Goal: Information Seeking & Learning: Learn about a topic

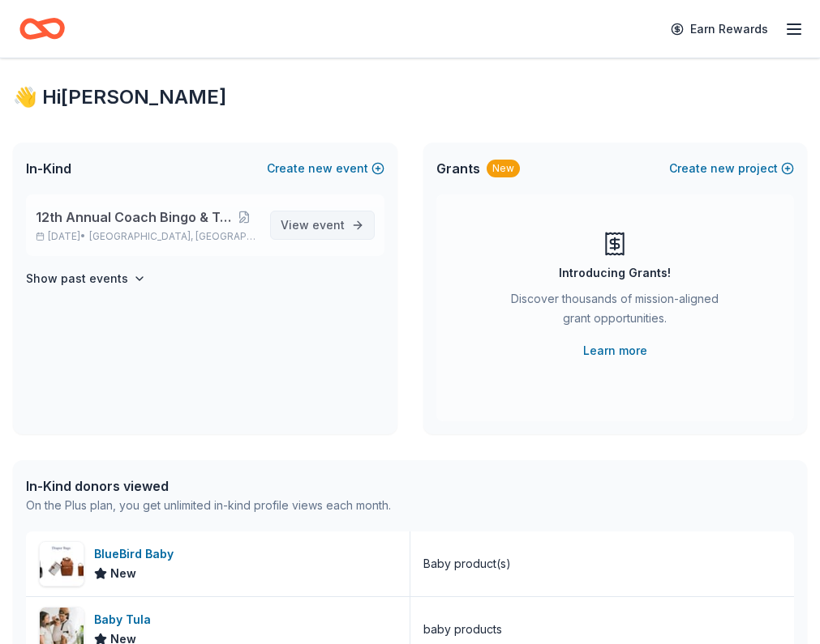
click at [313, 235] on span "View event" at bounding box center [312, 225] width 64 height 19
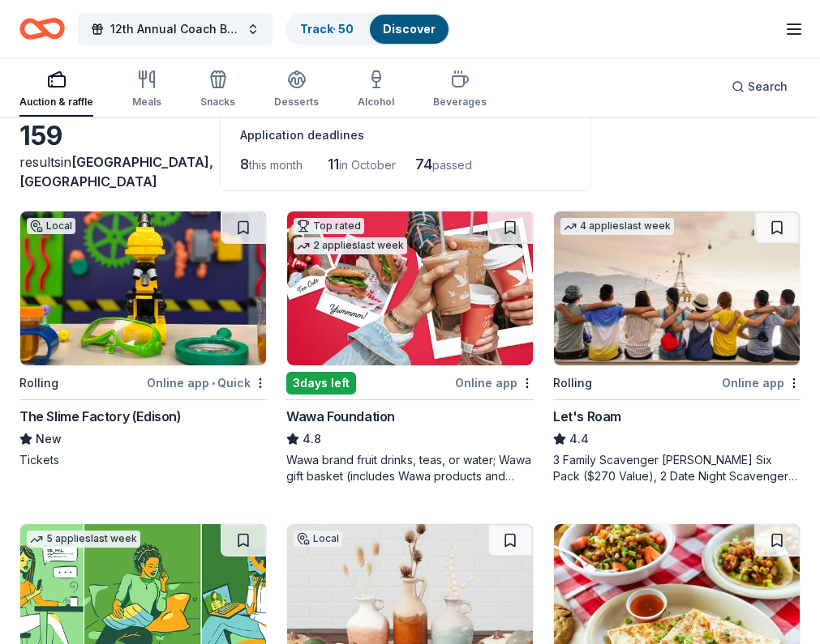
scroll to position [118, 0]
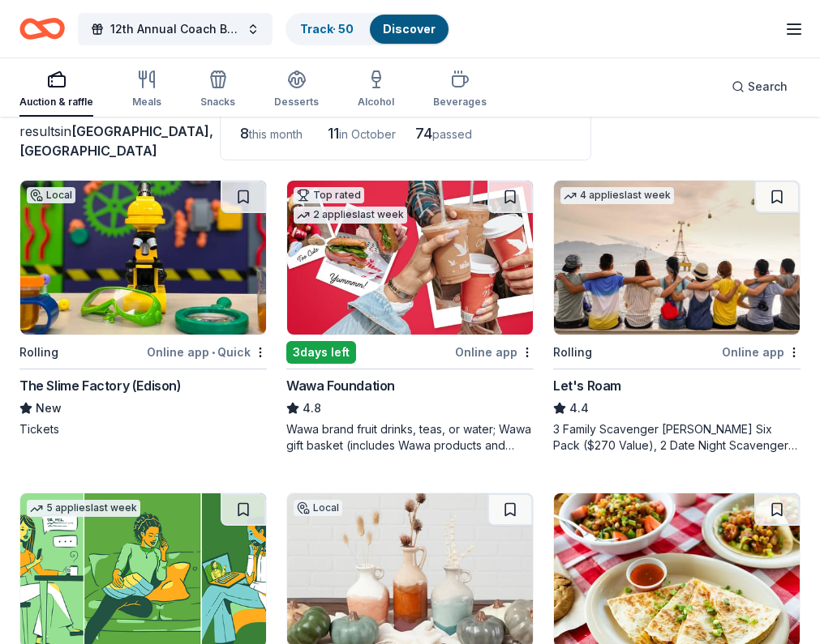
click at [290, 301] on img at bounding box center [410, 258] width 246 height 154
drag, startPoint x: 210, startPoint y: 385, endPoint x: 331, endPoint y: 379, distance: 120.9
drag, startPoint x: 255, startPoint y: 383, endPoint x: 328, endPoint y: 292, distance: 117.1
click at [328, 292] on img at bounding box center [410, 258] width 246 height 154
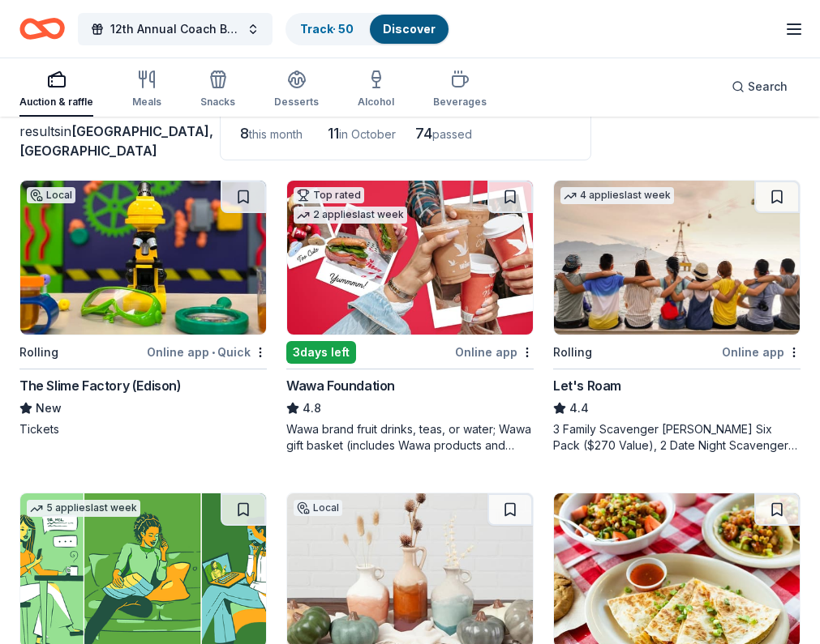
drag, startPoint x: 557, startPoint y: 50, endPoint x: 546, endPoint y: 11, distance: 40.3
click at [557, 50] on div "12th Annual Coach Bingo & Tricky Tray Track · 50 Discover Earn Rewards" at bounding box center [410, 29] width 820 height 58
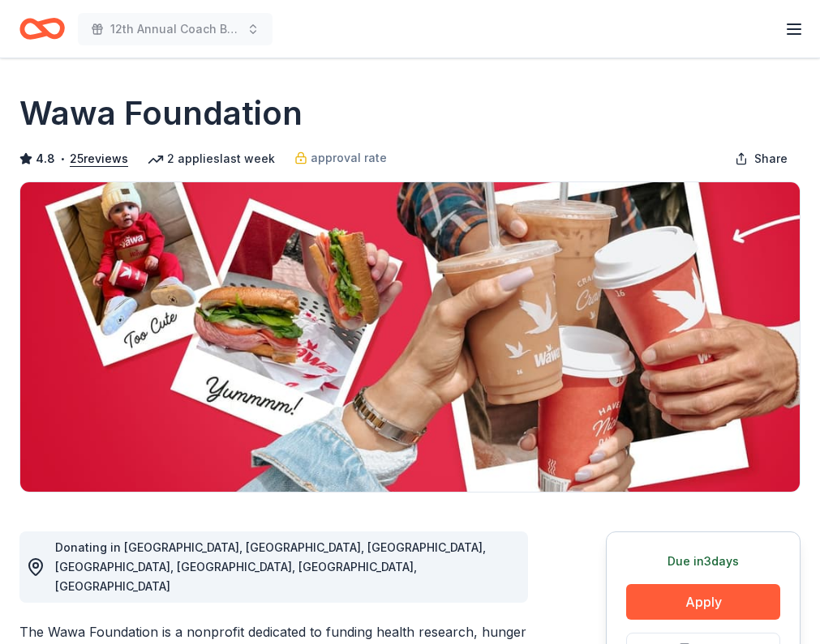
drag, startPoint x: 28, startPoint y: 113, endPoint x: 313, endPoint y: 114, distance: 284.5
click at [313, 114] on div "Wawa Foundation" at bounding box center [409, 113] width 781 height 45
drag, startPoint x: 58, startPoint y: 595, endPoint x: 153, endPoint y: 593, distance: 94.9
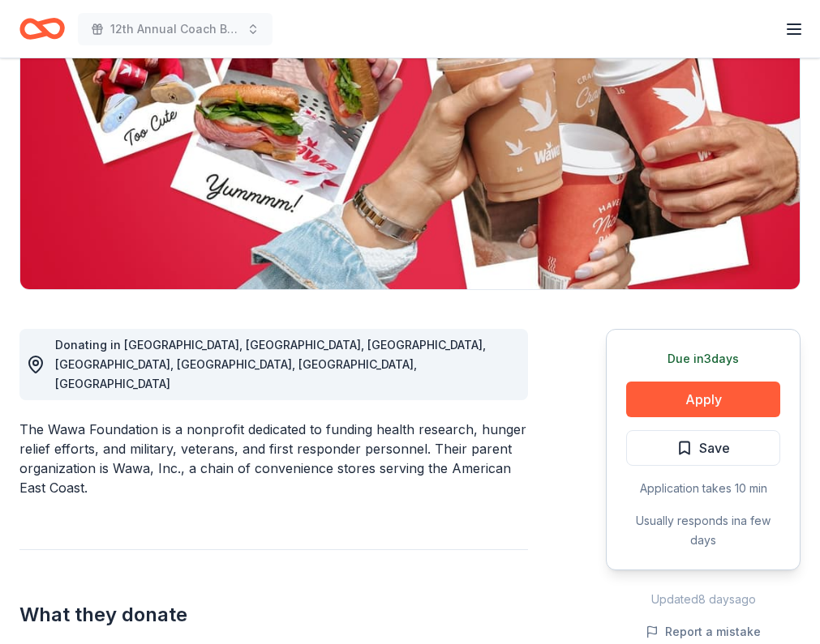
scroll to position [162, 0]
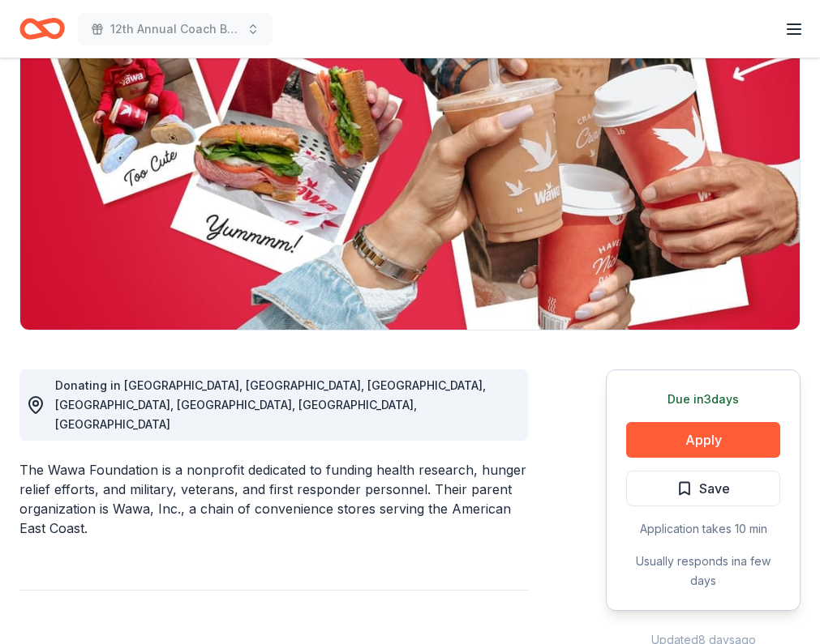
click at [123, 460] on div "The Wawa Foundation is a nonprofit dedicated to funding health research, hunger…" at bounding box center [273, 499] width 508 height 78
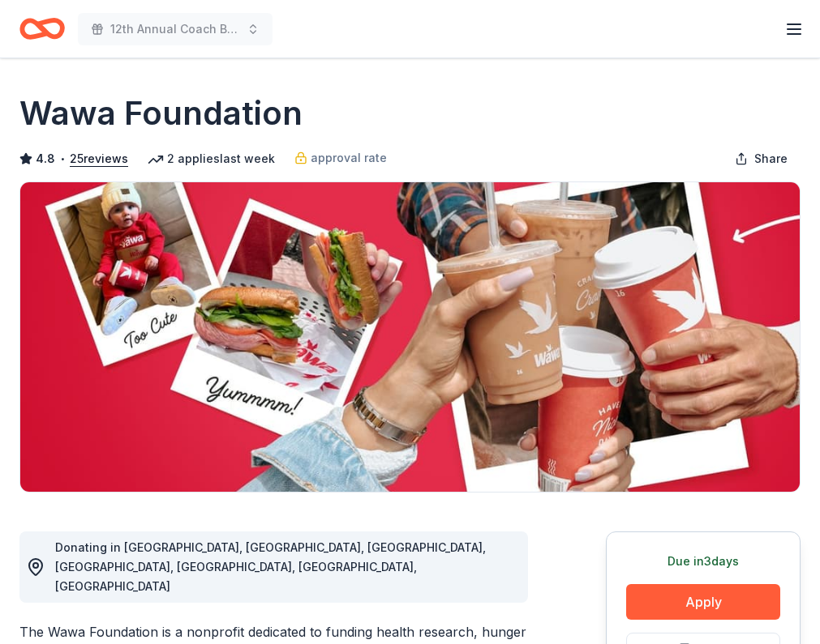
drag, startPoint x: 311, startPoint y: 113, endPoint x: 74, endPoint y: 110, distance: 237.5
click at [74, 110] on div "Wawa Foundation" at bounding box center [409, 113] width 781 height 45
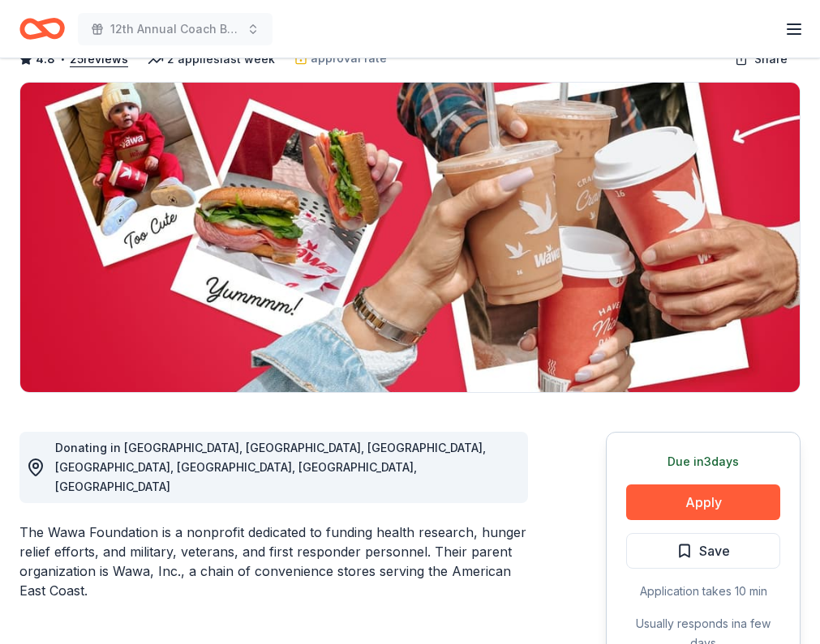
scroll to position [486, 0]
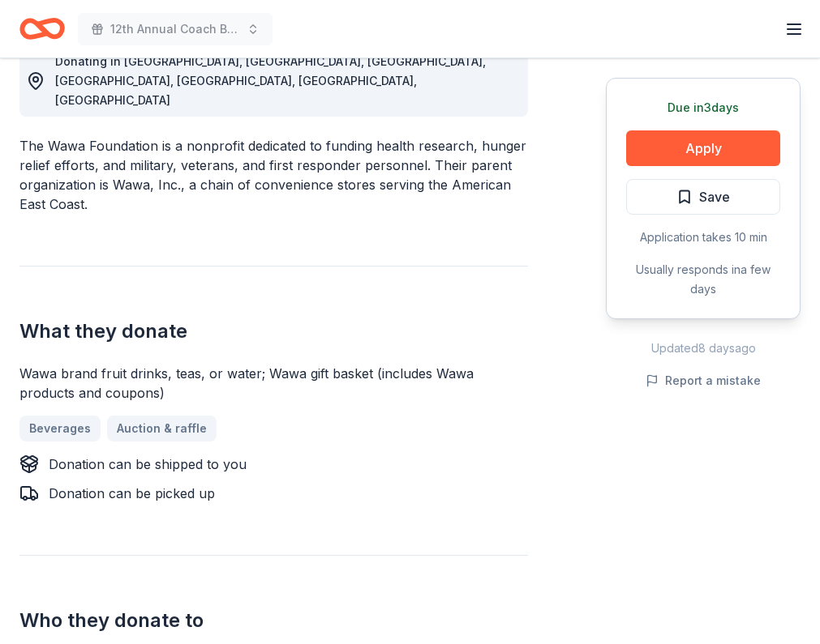
click at [50, 136] on div "The Wawa Foundation is a nonprofit dedicated to funding health research, hunger…" at bounding box center [273, 175] width 508 height 78
